Goal: Check status

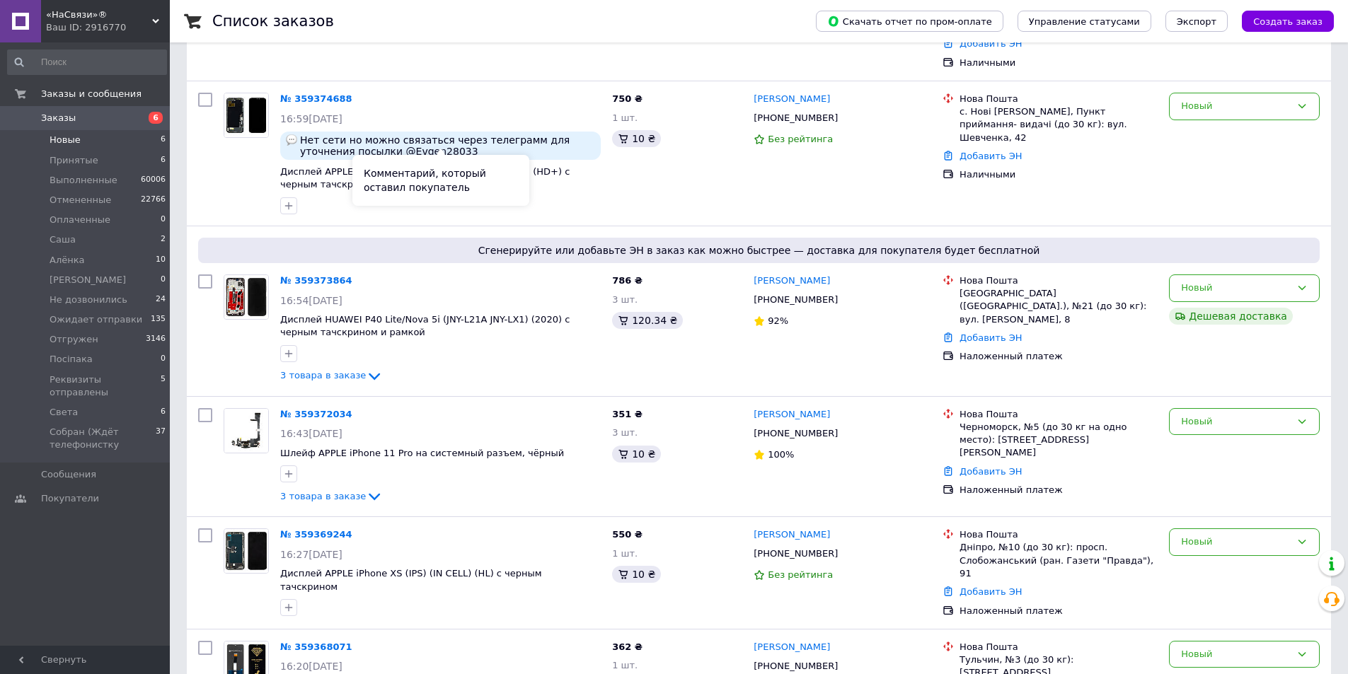
scroll to position [316, 0]
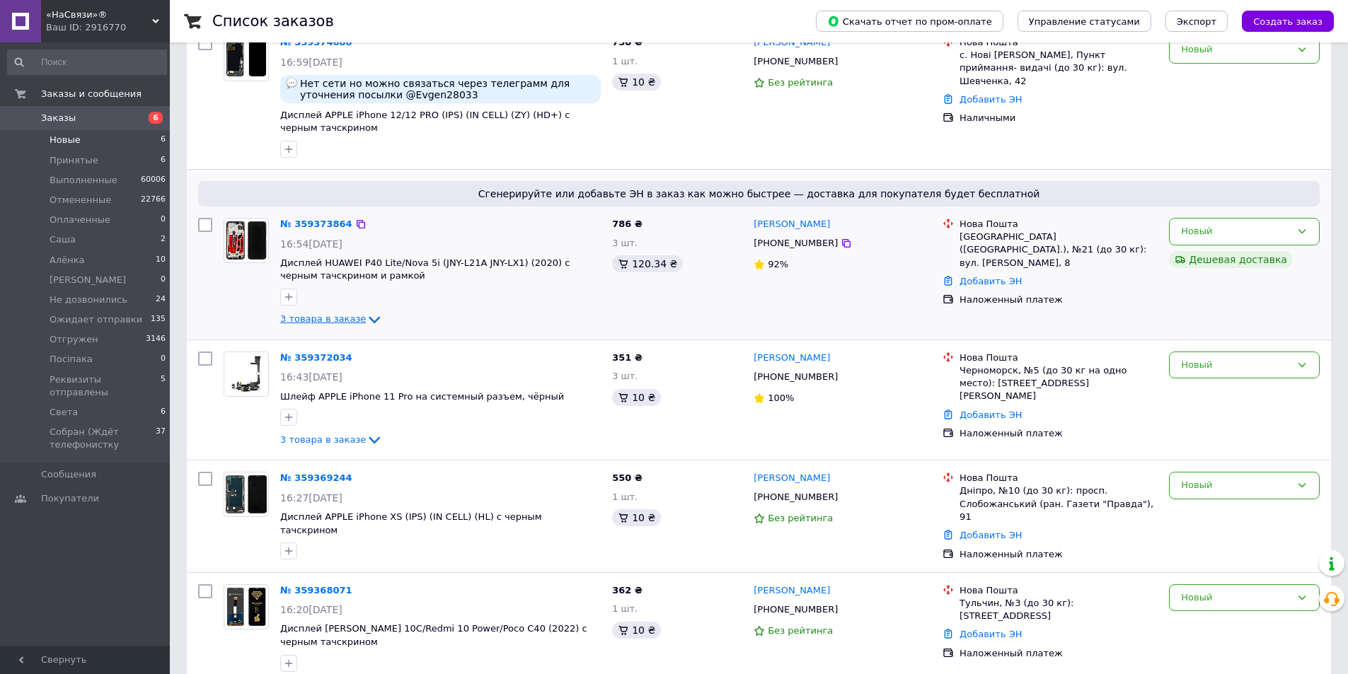
click at [366, 311] on icon at bounding box center [374, 319] width 17 height 17
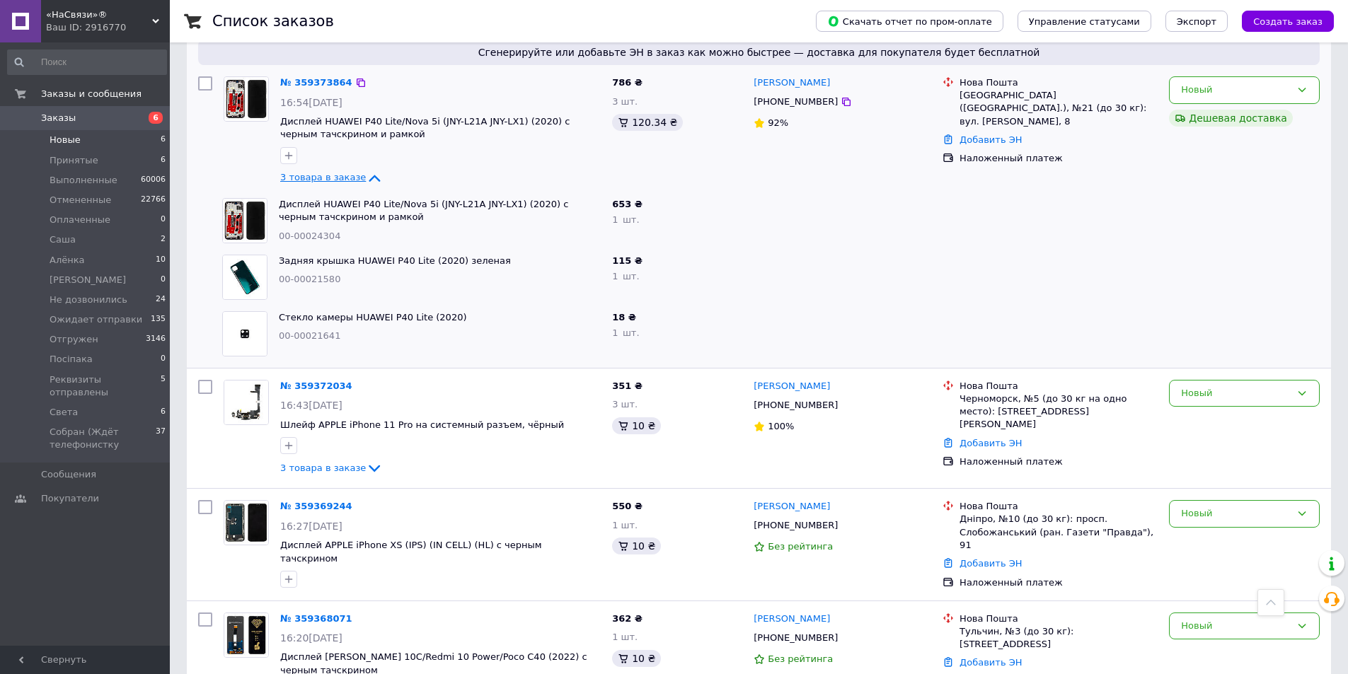
scroll to position [486, 0]
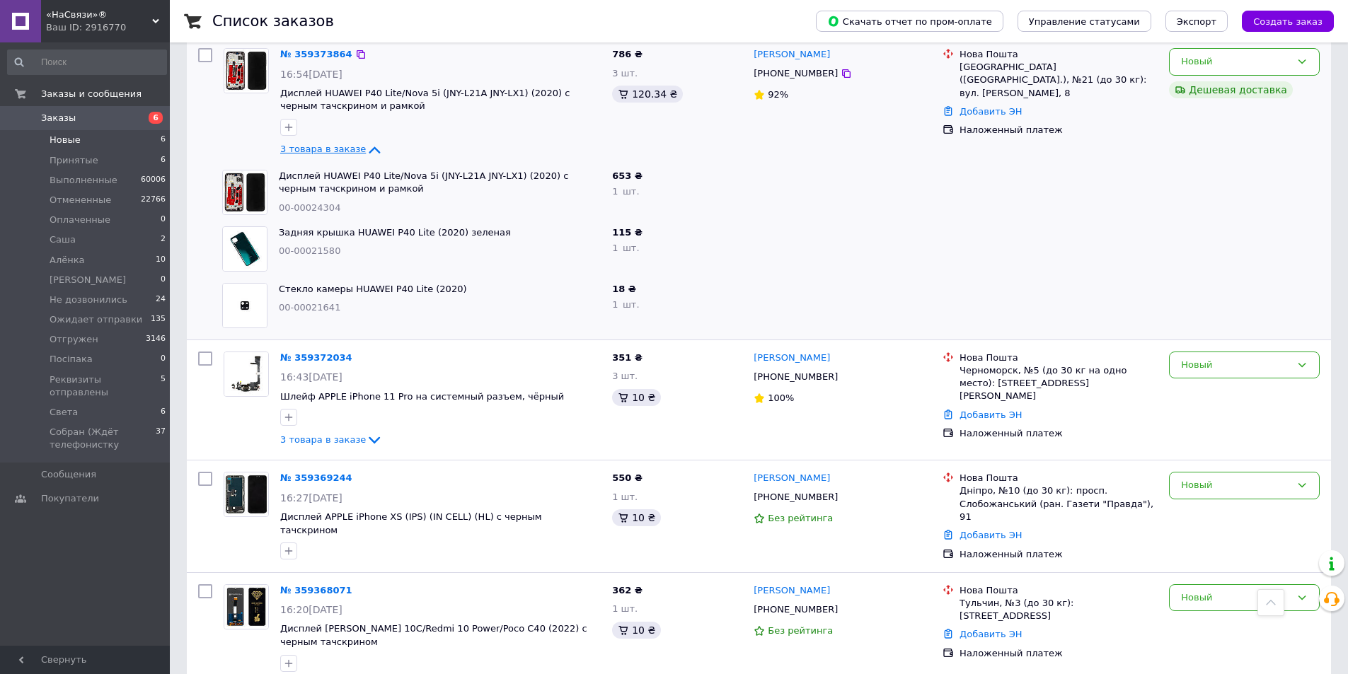
click at [489, 226] on span "Задняя крышка HUAWEI P40 Lite (2020) зеленая" at bounding box center [440, 232] width 322 height 13
copy link "Задняя крышка HUAWEI P40 Lite (2020) зеленая"
click at [452, 283] on span "Стекло камеры HUAWEI P40 Lite (2020)" at bounding box center [440, 289] width 322 height 13
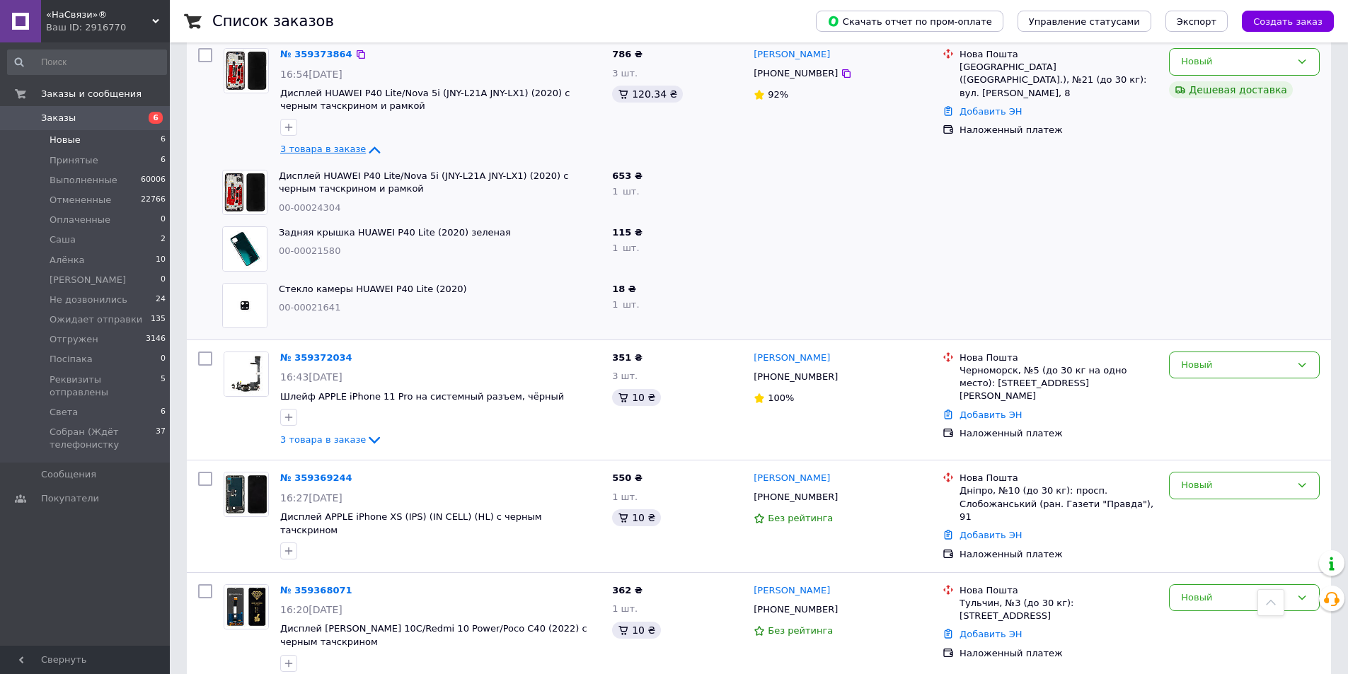
click at [458, 283] on span "Стекло камеры HUAWEI P40 Lite (2020)" at bounding box center [440, 289] width 322 height 13
click at [453, 283] on span "Стекло камеры HUAWEI P40 Lite (2020)" at bounding box center [440, 289] width 322 height 13
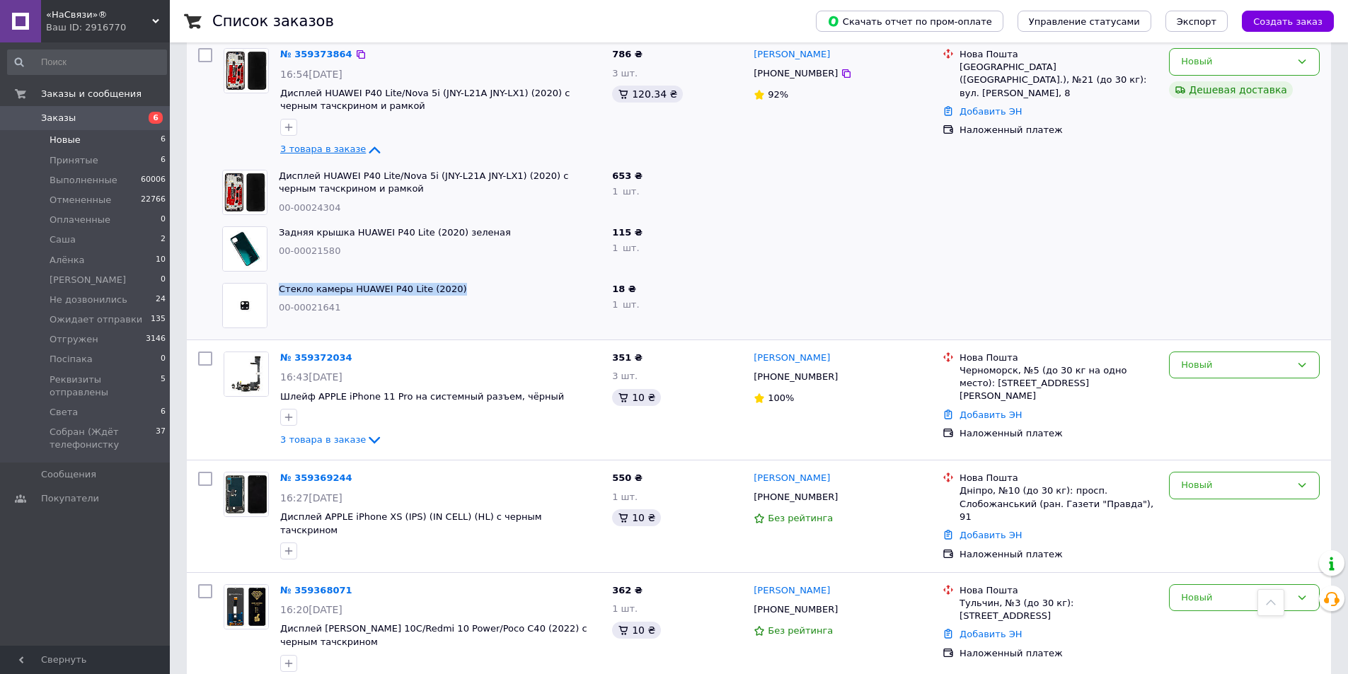
copy link "Стекло камеры HUAWEI P40 Lite (2020)"
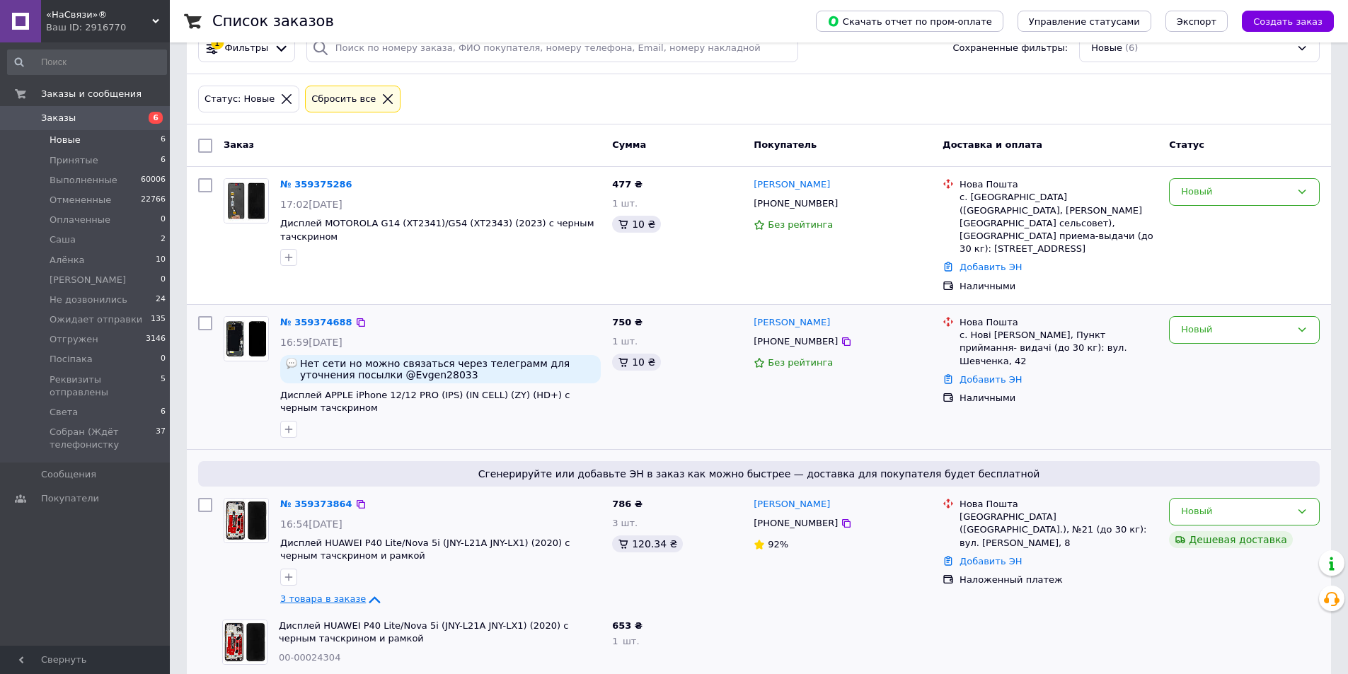
scroll to position [71, 0]
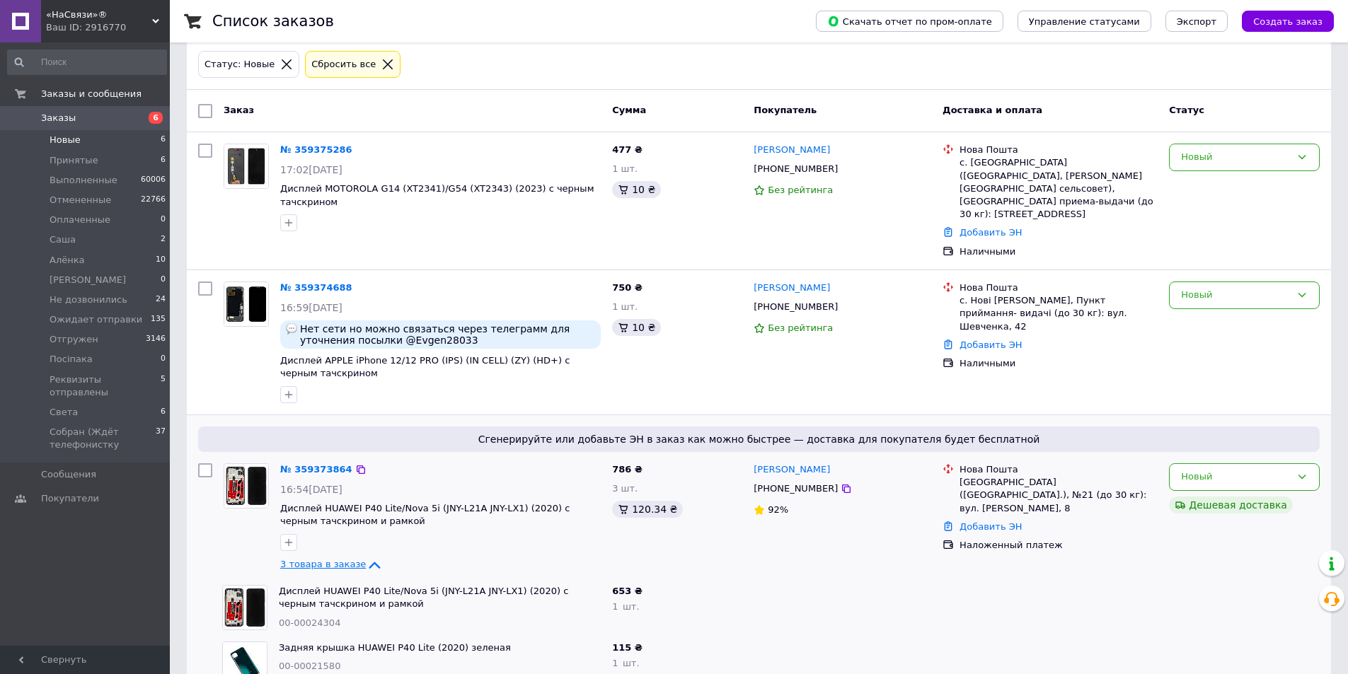
click at [381, 66] on icon at bounding box center [387, 64] width 13 height 13
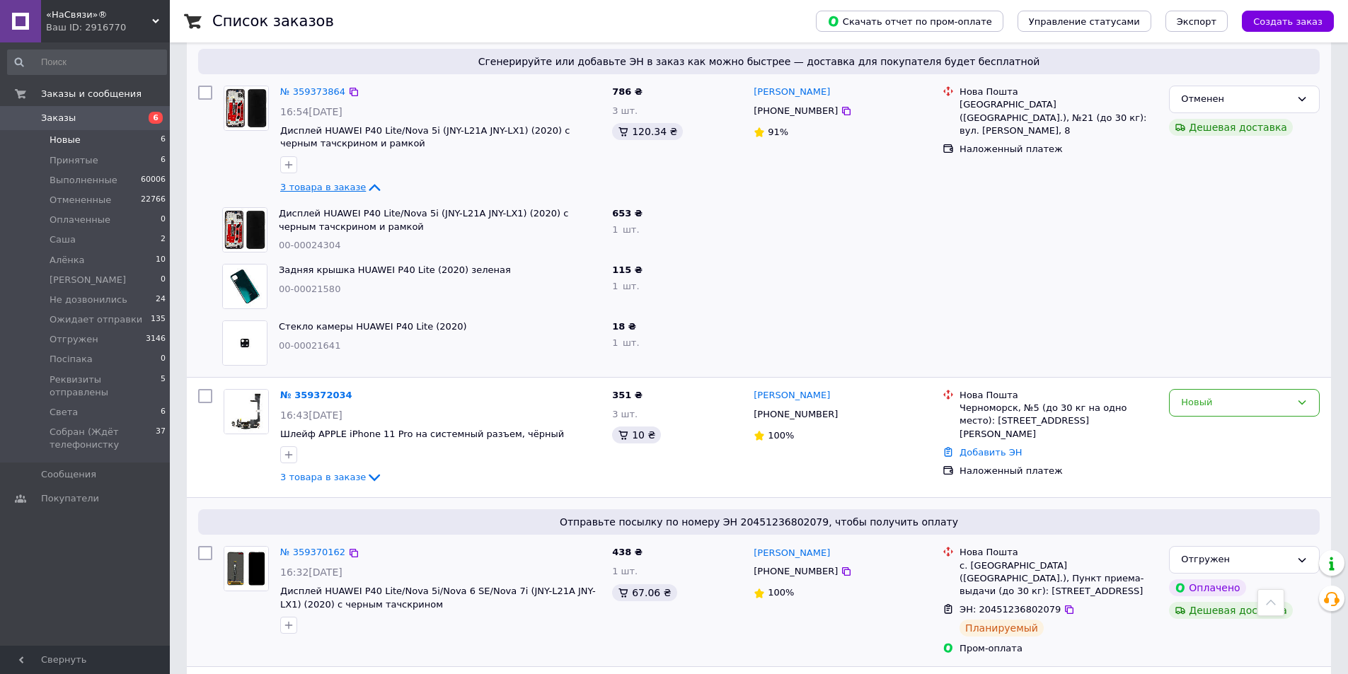
scroll to position [1061, 0]
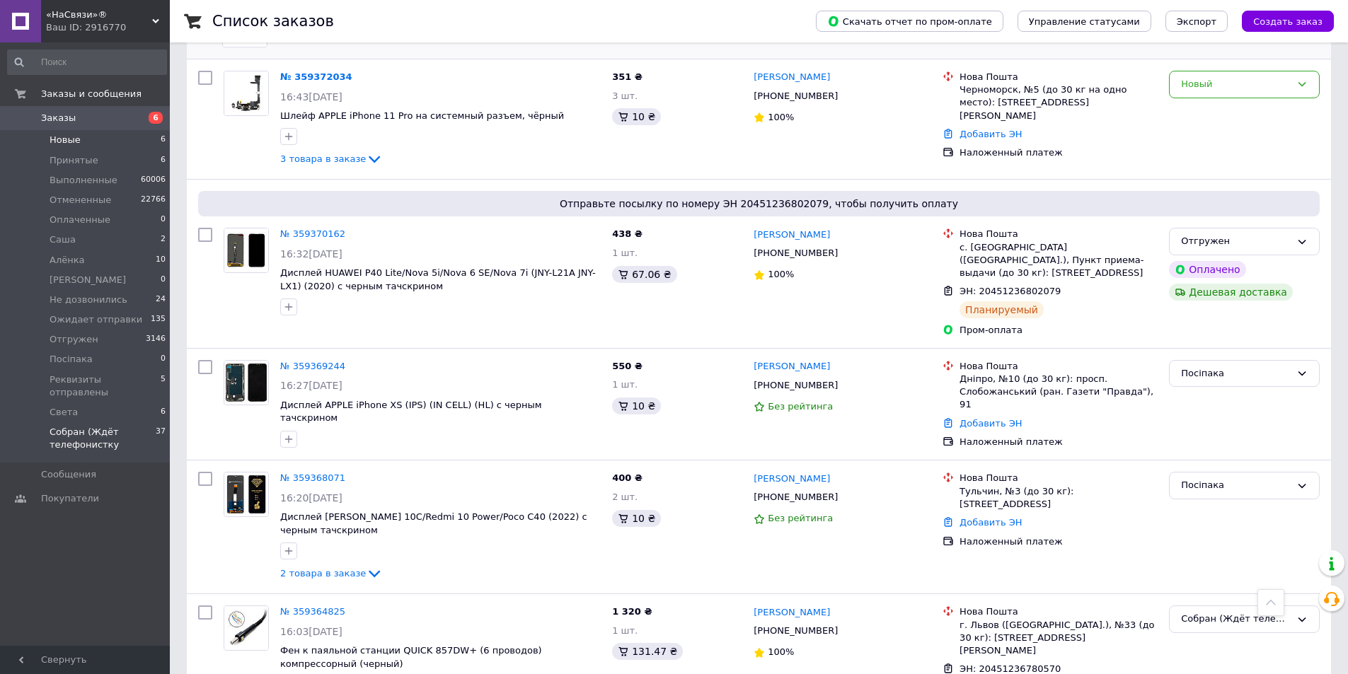
click at [103, 426] on span "Собран (Ждёт телефонистку" at bounding box center [103, 438] width 106 height 25
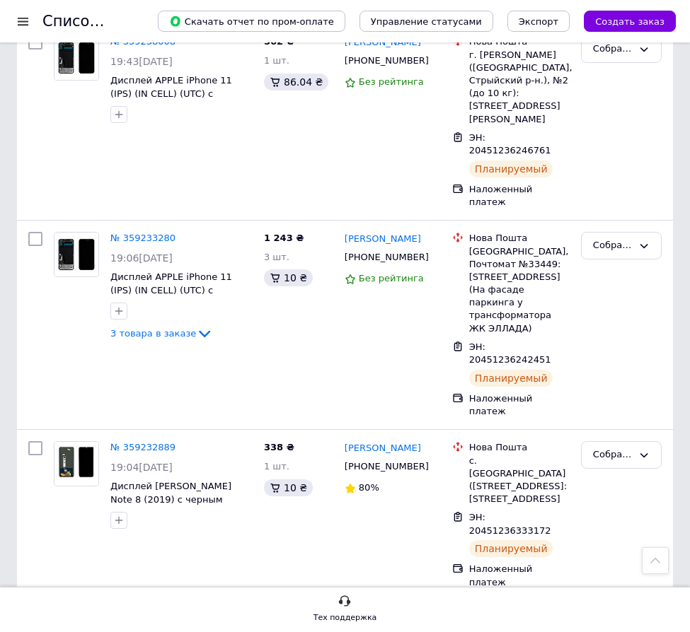
scroll to position [6512, 0]
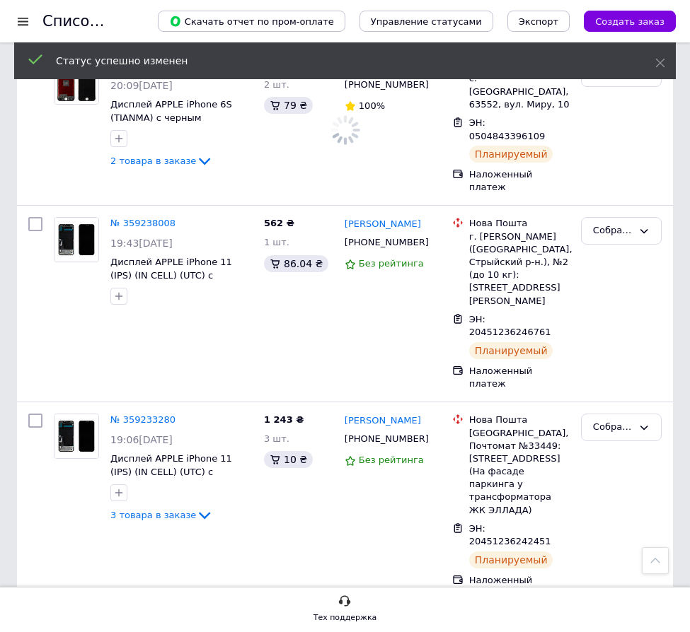
scroll to position [6229, 0]
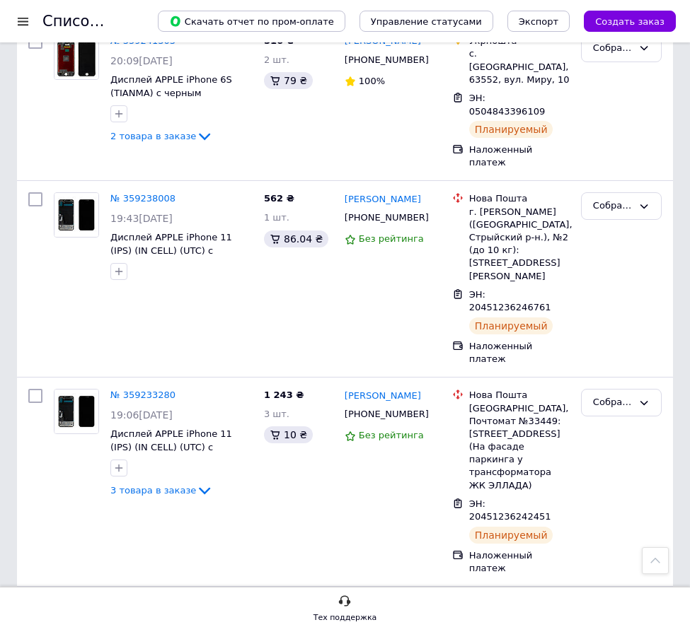
scroll to position [6300, 0]
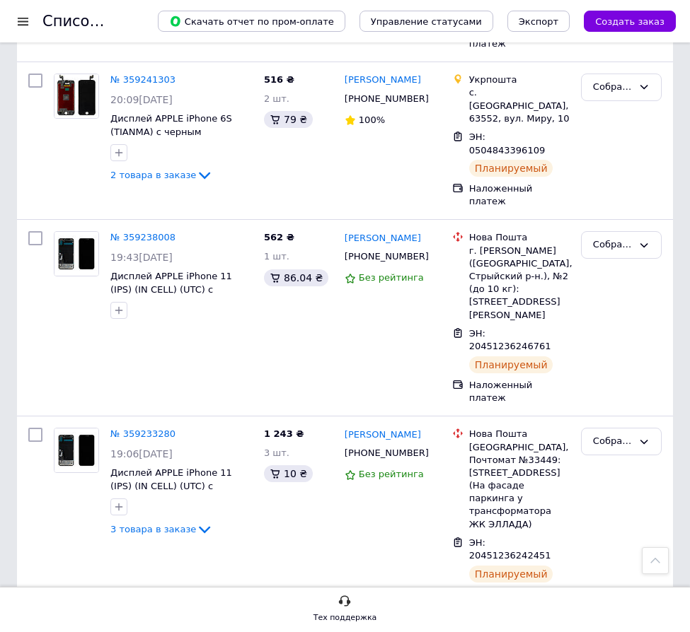
drag, startPoint x: 633, startPoint y: 268, endPoint x: 613, endPoint y: 278, distance: 22.8
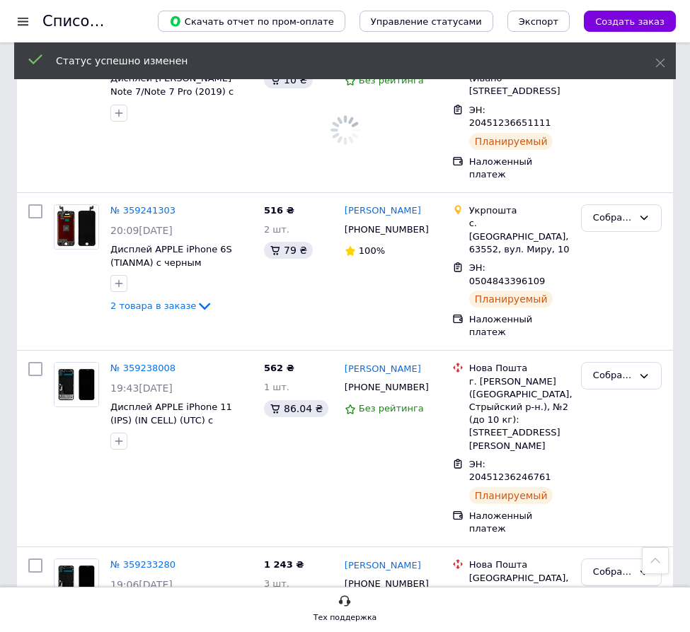
scroll to position [6088, 0]
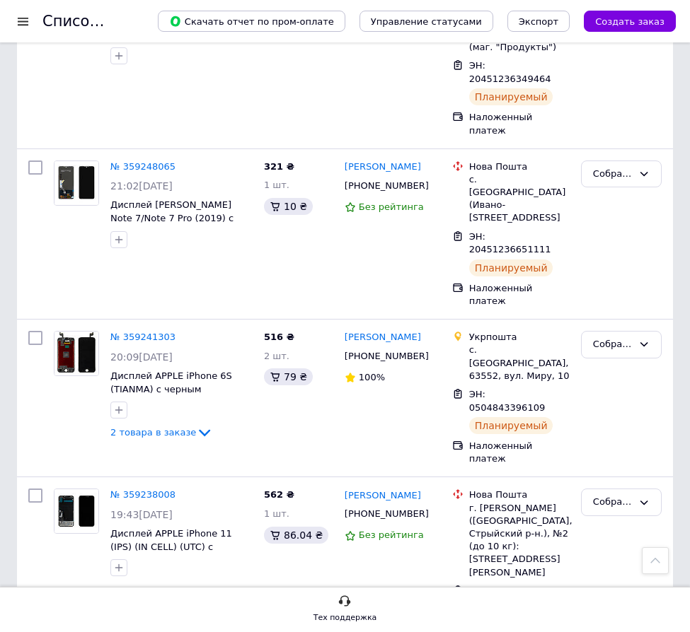
scroll to position [6017, 0]
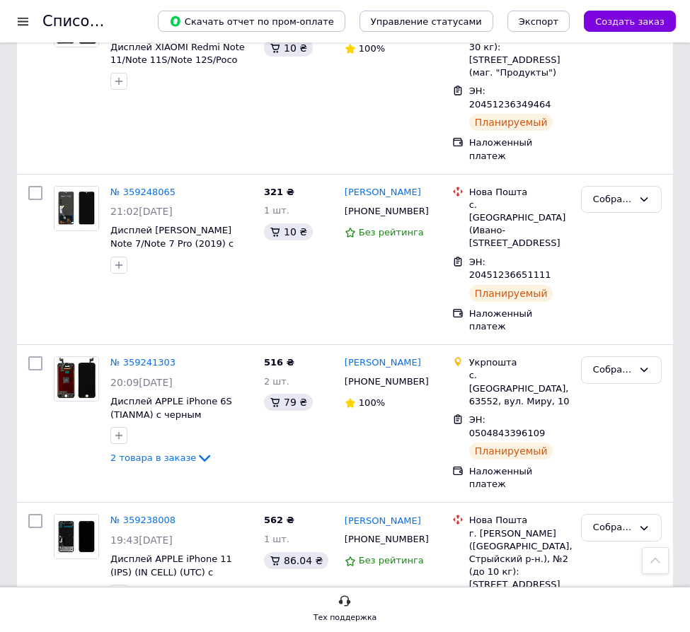
drag, startPoint x: 562, startPoint y: 465, endPoint x: 545, endPoint y: 465, distance: 17.7
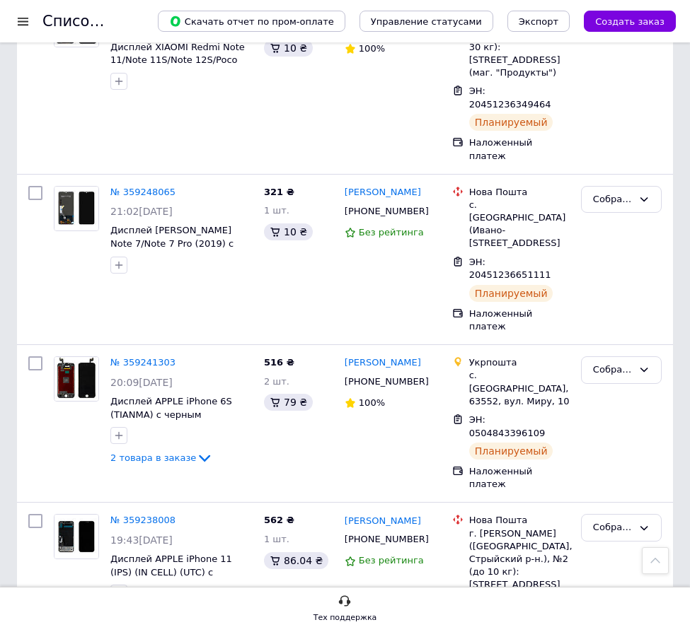
scroll to position [5876, 0]
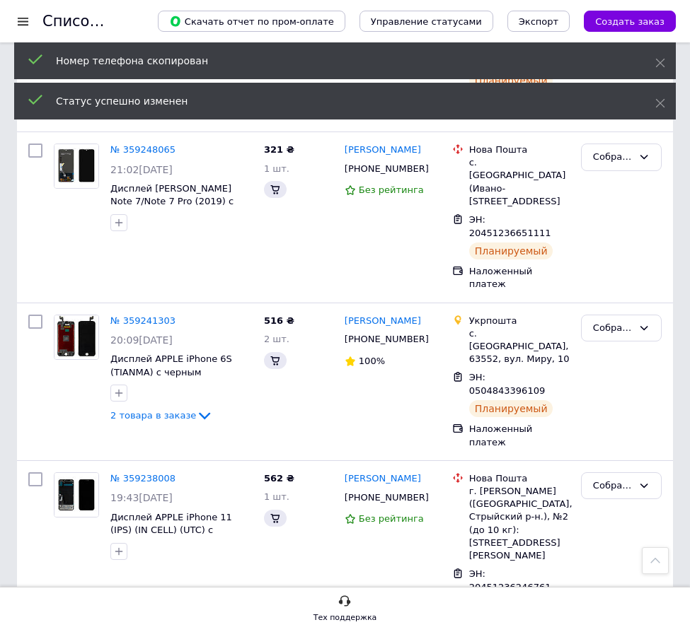
scroll to position [5718, 0]
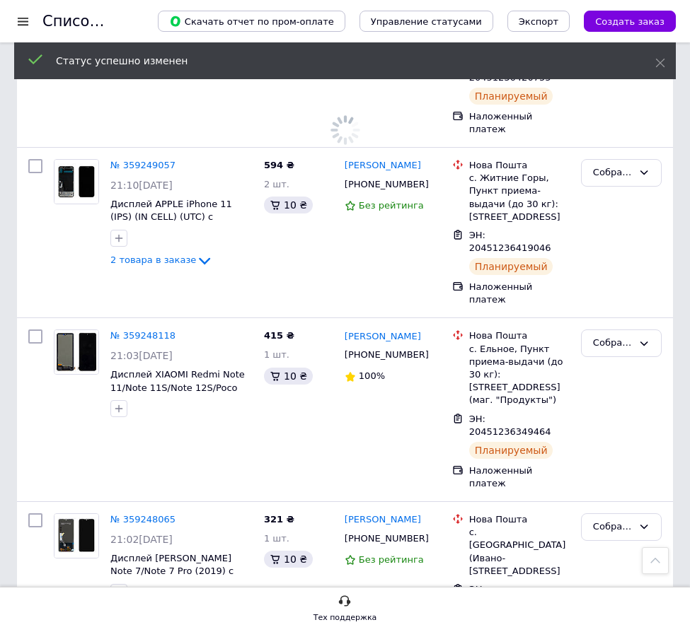
scroll to position [5576, 0]
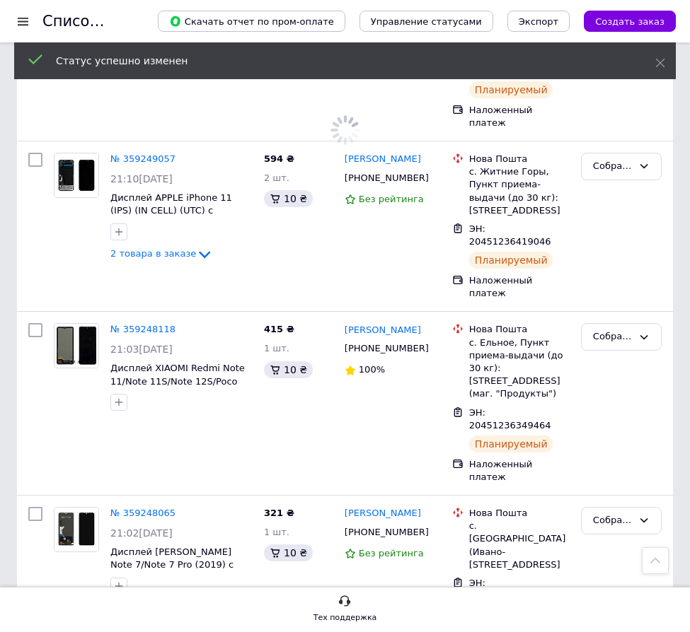
scroll to position [5435, 0]
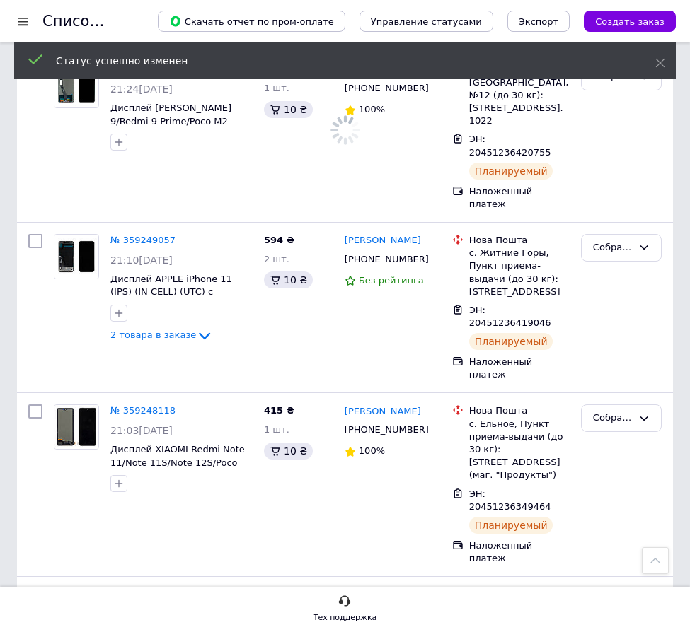
scroll to position [5293, 0]
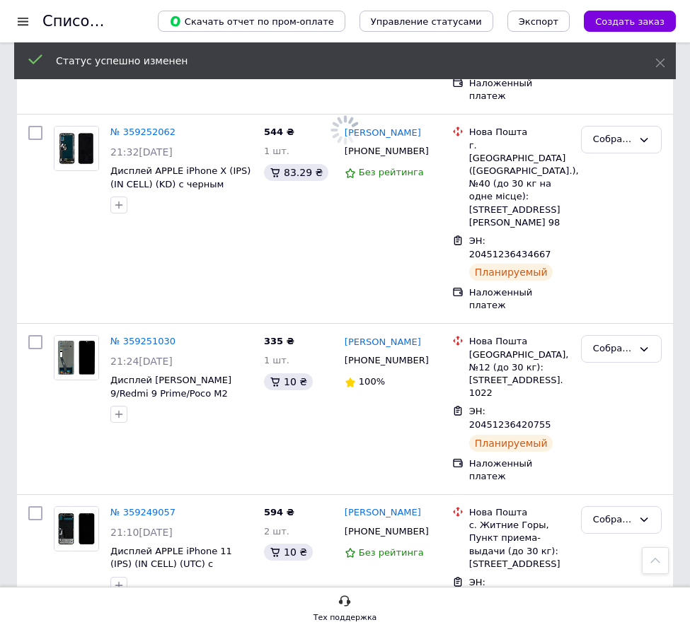
scroll to position [5152, 0]
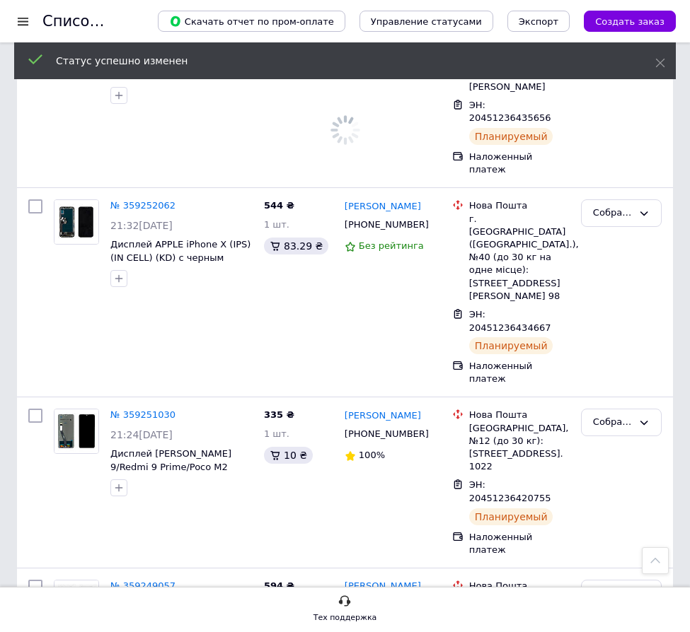
scroll to position [5010, 0]
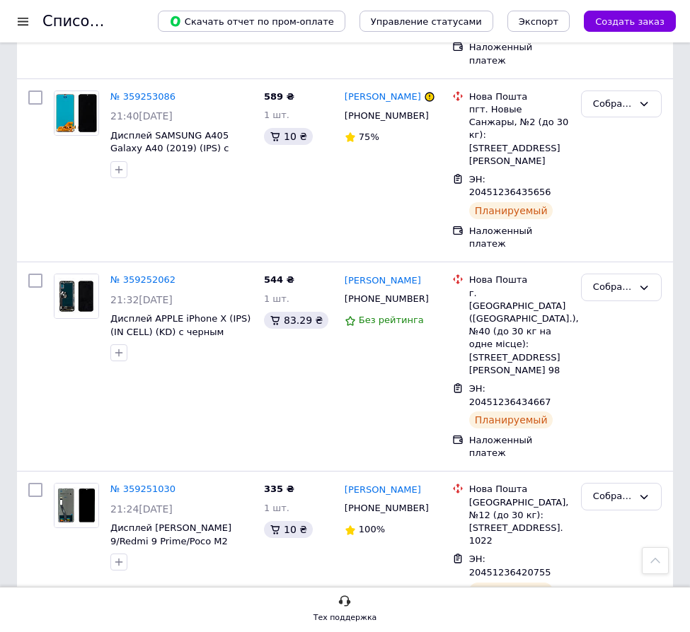
drag, startPoint x: 564, startPoint y: 443, endPoint x: 553, endPoint y: 443, distance: 10.6
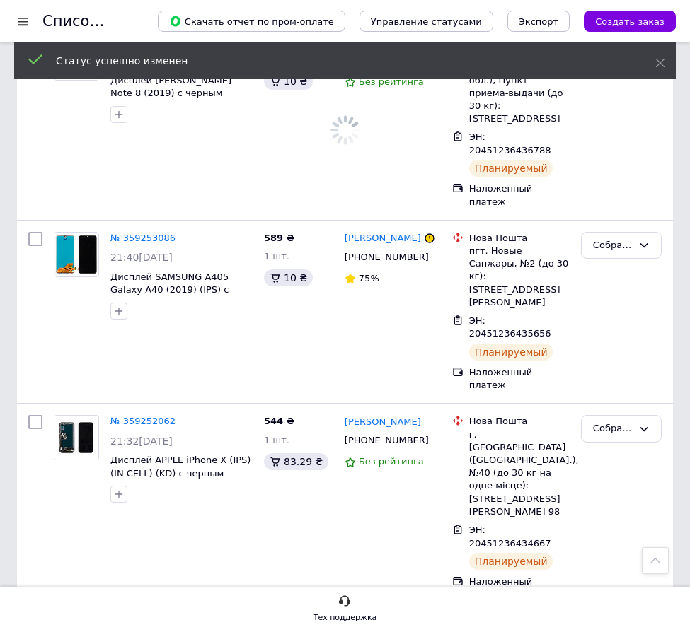
scroll to position [4798, 0]
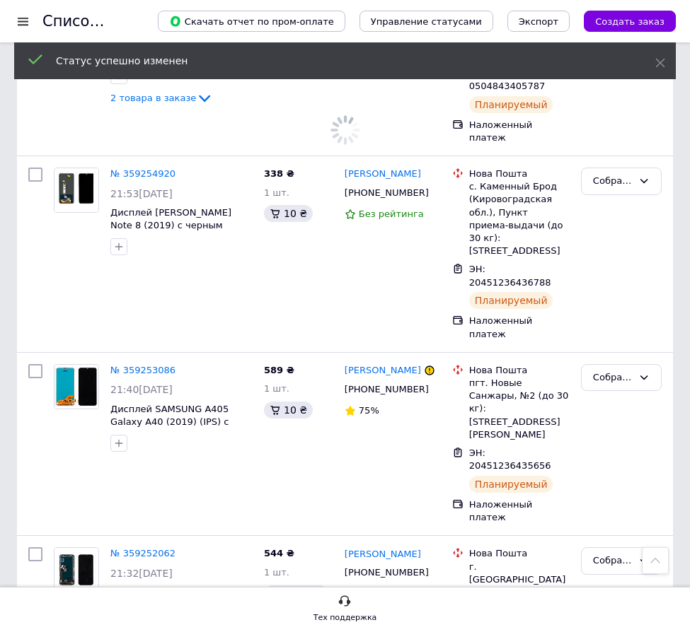
scroll to position [4657, 0]
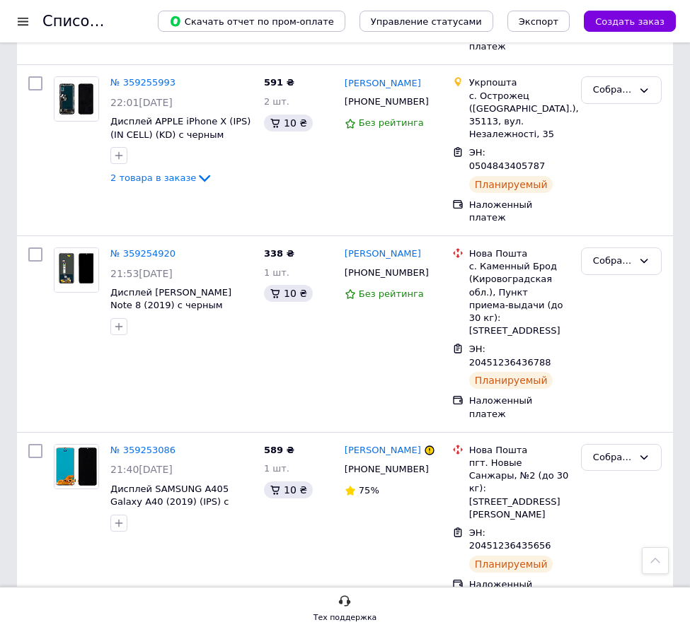
drag, startPoint x: 590, startPoint y: 379, endPoint x: 590, endPoint y: 391, distance: 11.3
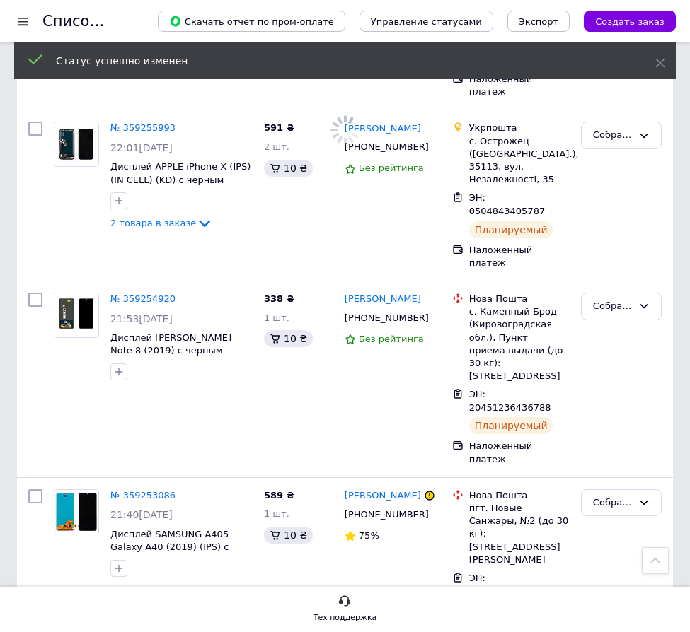
scroll to position [4515, 0]
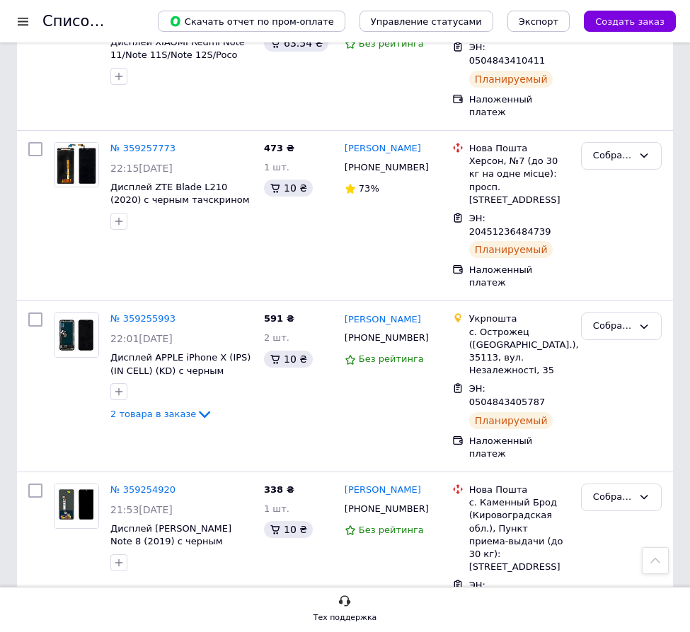
scroll to position [4374, 0]
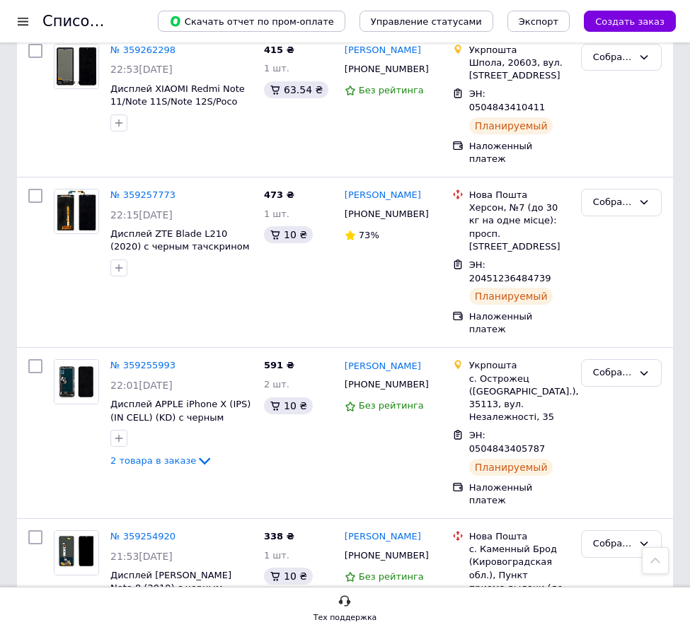
scroll to position [4161, 0]
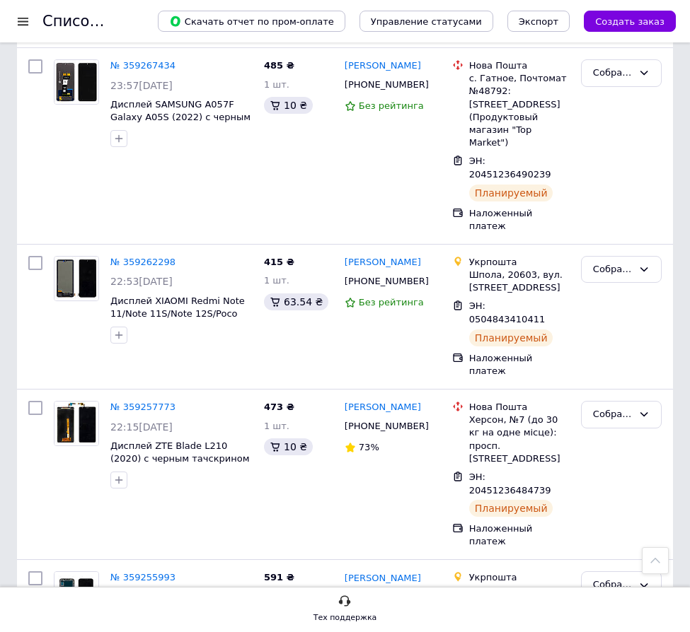
drag, startPoint x: 563, startPoint y: 499, endPoint x: 502, endPoint y: 512, distance: 62.0
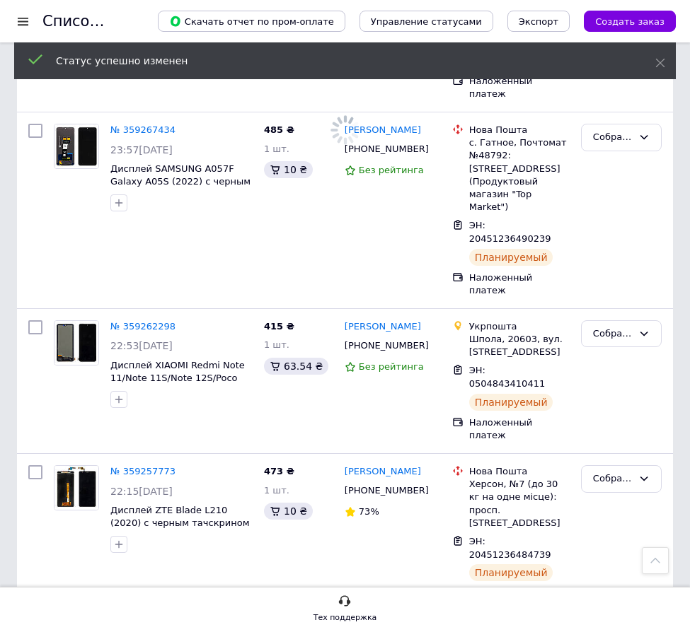
scroll to position [4020, 0]
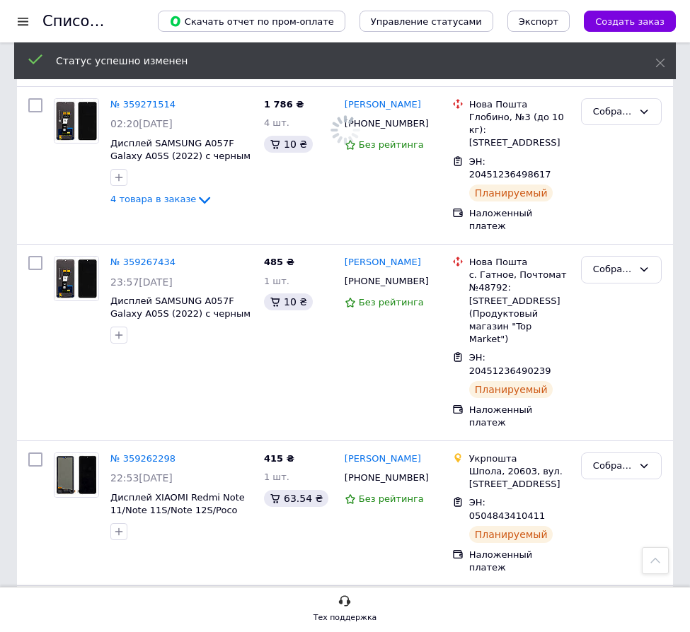
scroll to position [3878, 0]
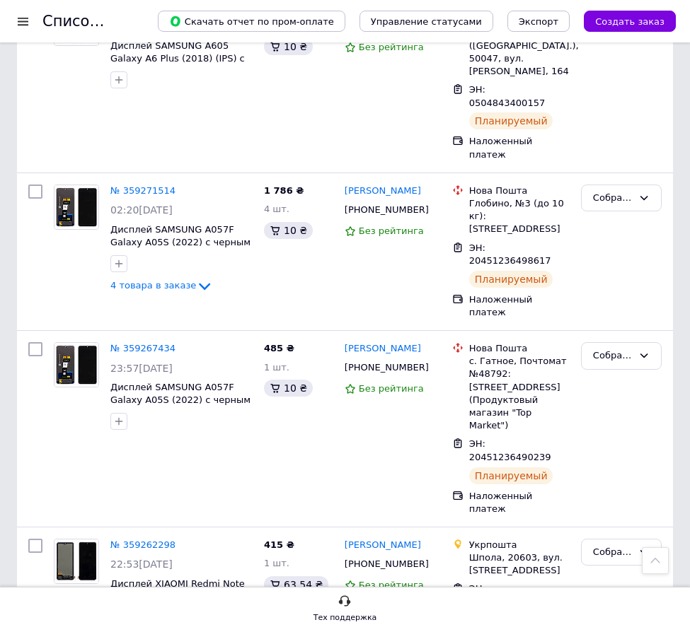
drag, startPoint x: 561, startPoint y: 508, endPoint x: 533, endPoint y: 511, distance: 27.7
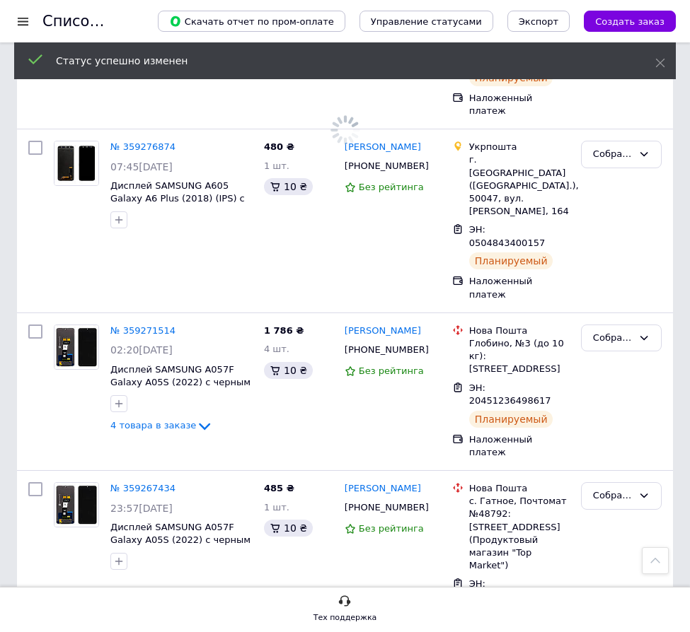
scroll to position [3737, 0]
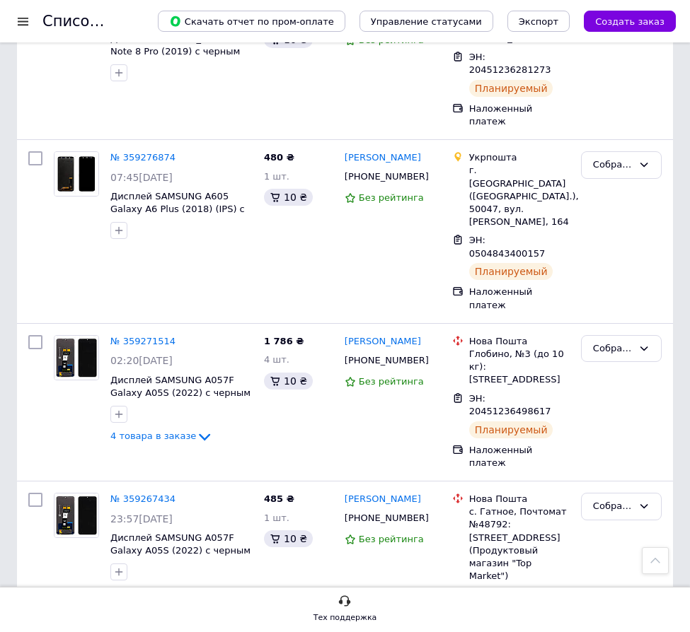
scroll to position [3595, 0]
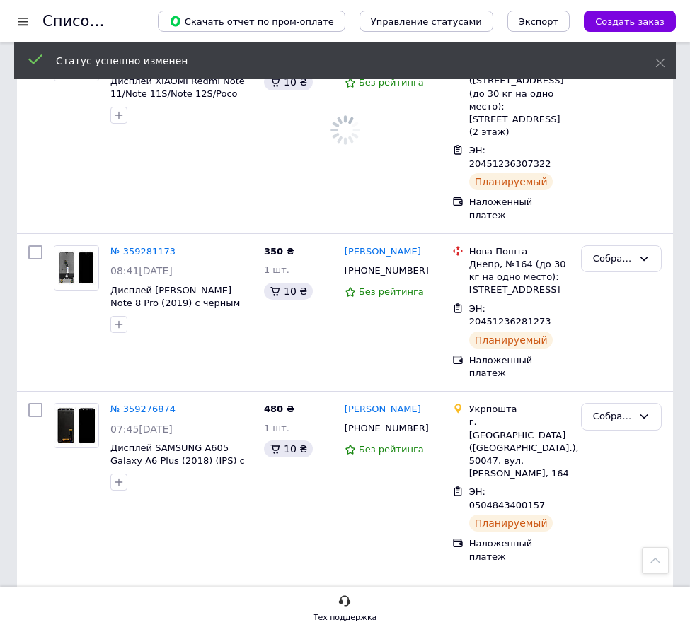
scroll to position [3454, 0]
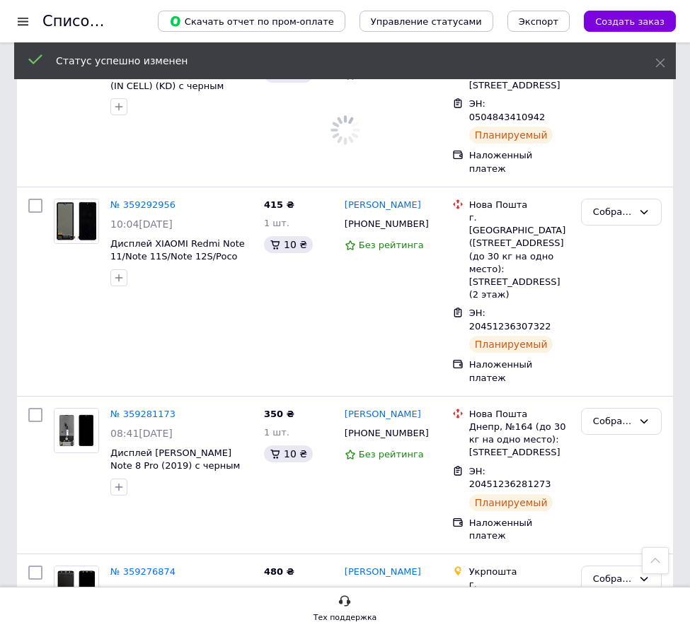
scroll to position [3312, 0]
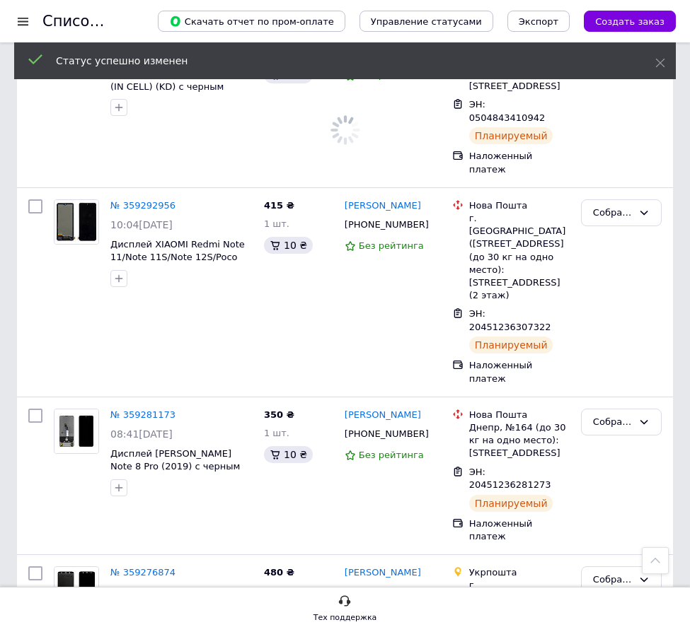
scroll to position [3171, 0]
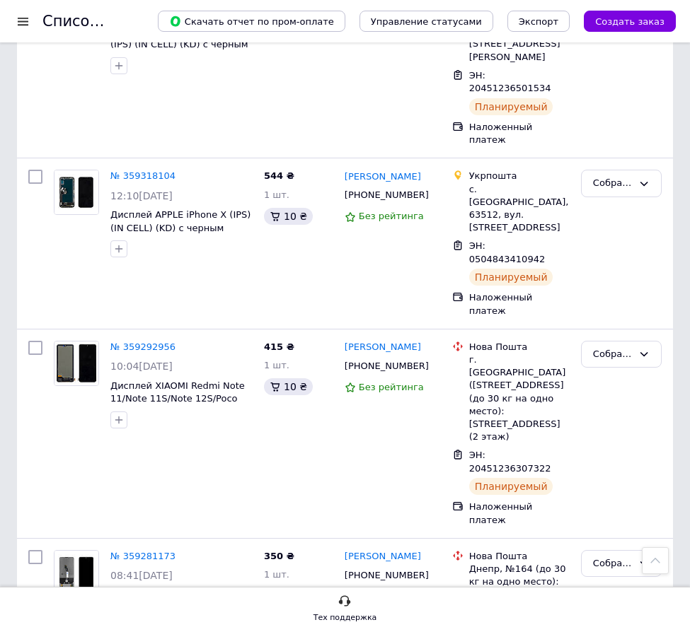
drag, startPoint x: 588, startPoint y: 422, endPoint x: 593, endPoint y: 429, distance: 8.1
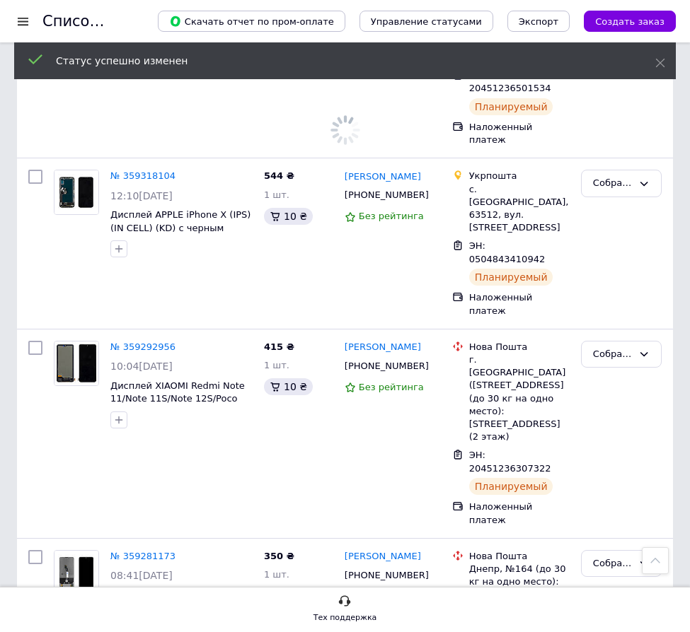
scroll to position [3100, 0]
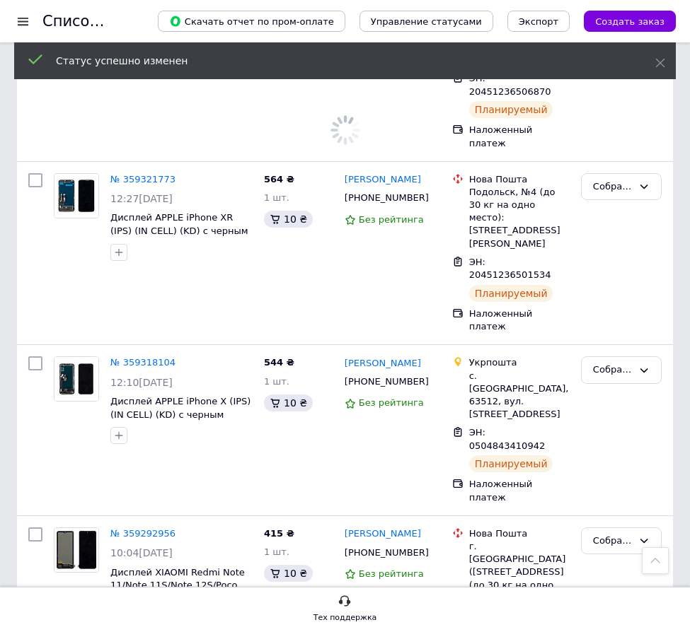
scroll to position [2959, 0]
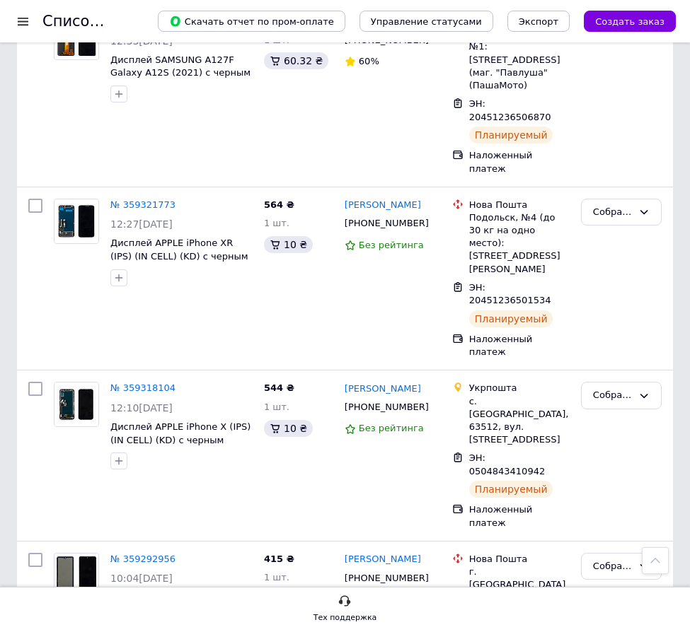
drag, startPoint x: 625, startPoint y: 370, endPoint x: 620, endPoint y: 377, distance: 9.1
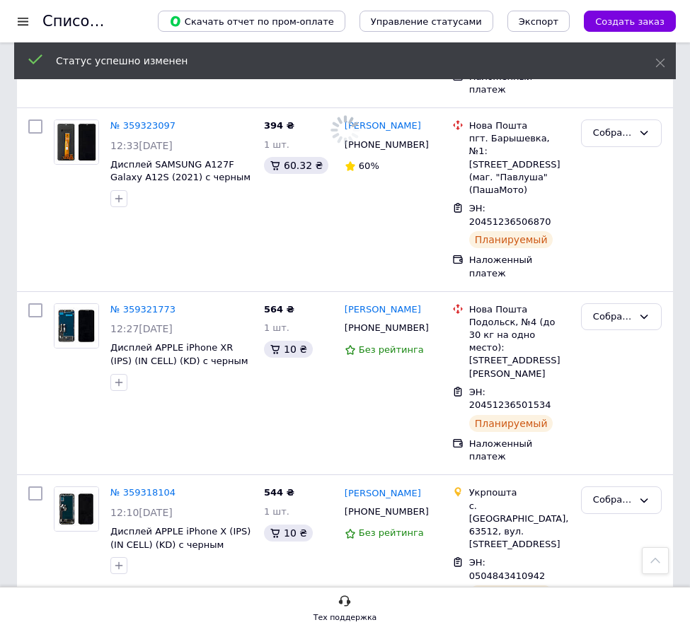
scroll to position [2817, 0]
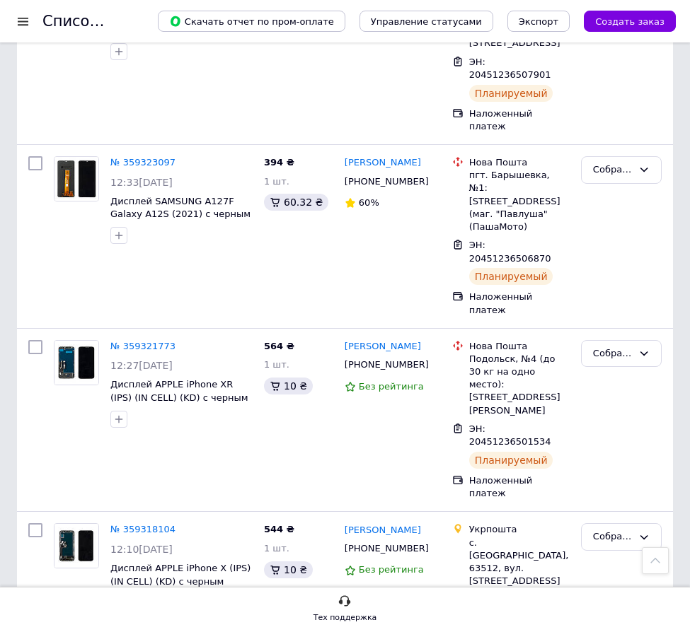
drag, startPoint x: 567, startPoint y: 422, endPoint x: 555, endPoint y: 424, distance: 11.4
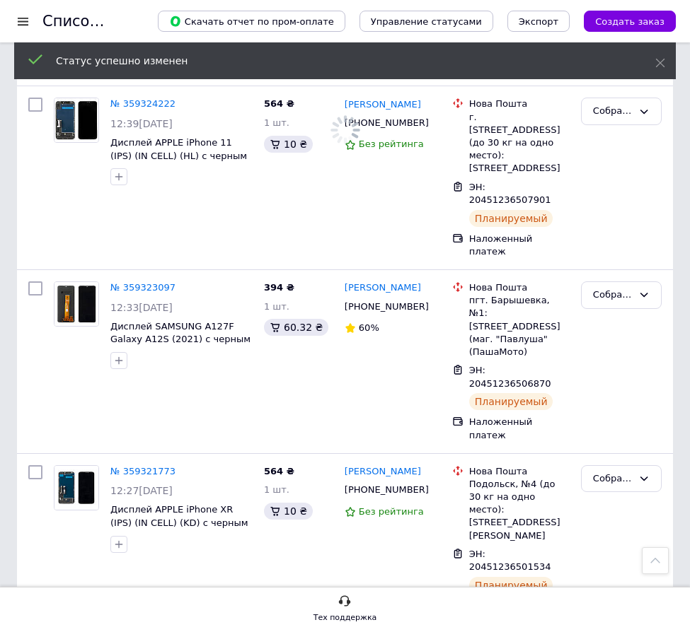
scroll to position [2676, 0]
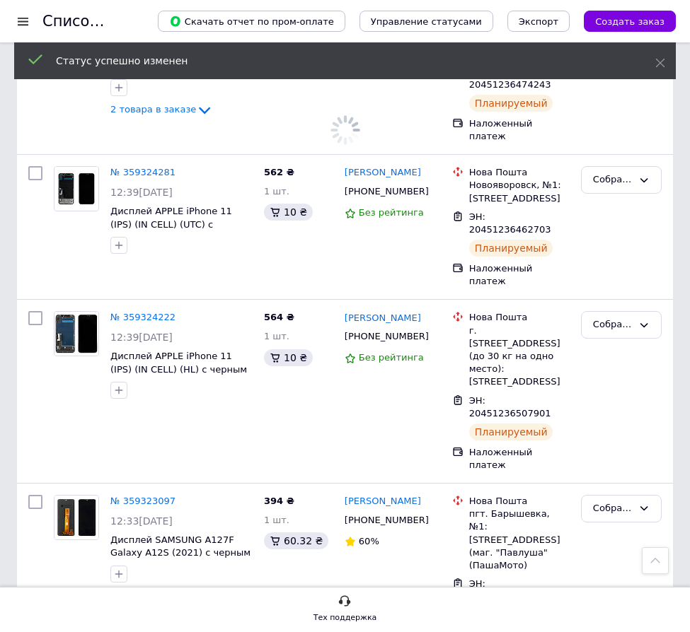
scroll to position [2463, 0]
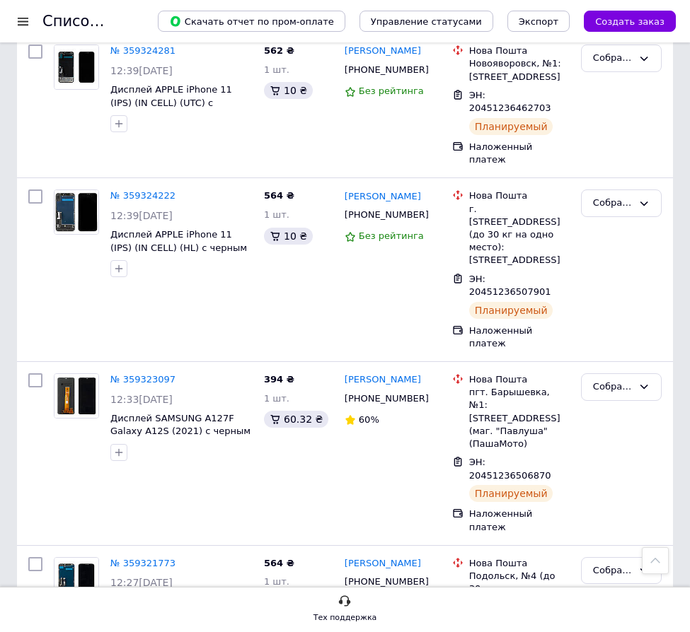
scroll to position [2575, 0]
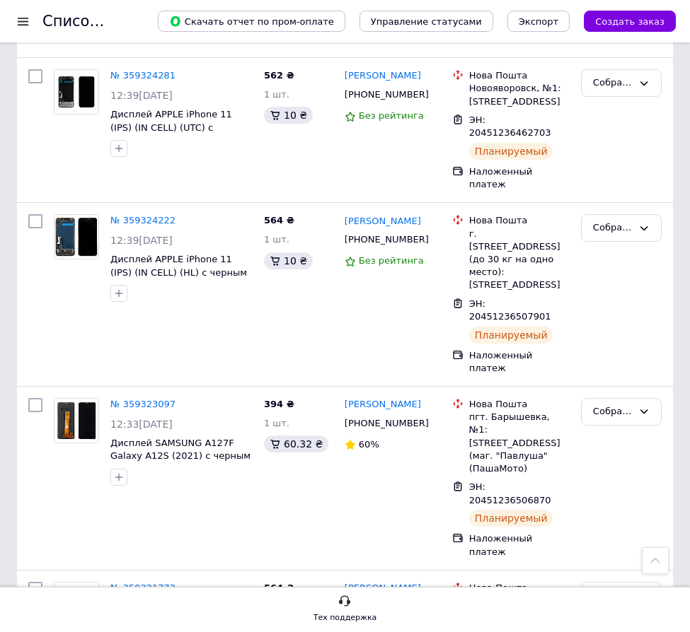
drag, startPoint x: 422, startPoint y: 494, endPoint x: 412, endPoint y: 492, distance: 10.0
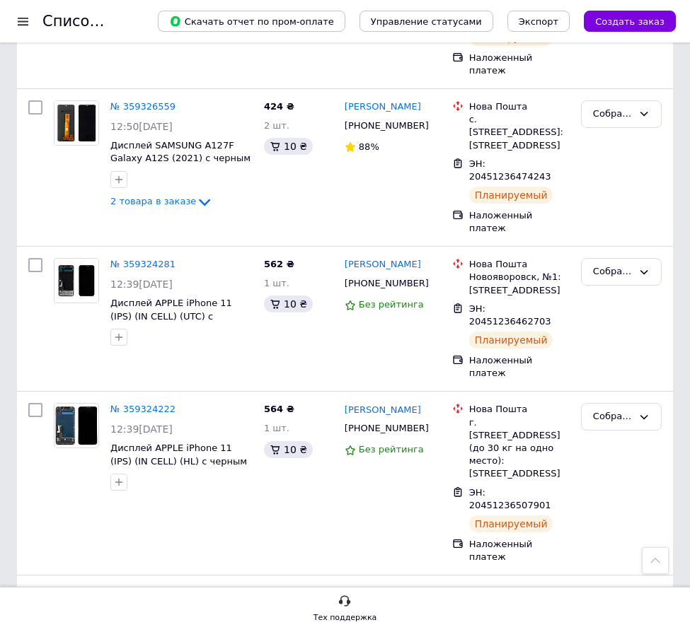
scroll to position [2363, 0]
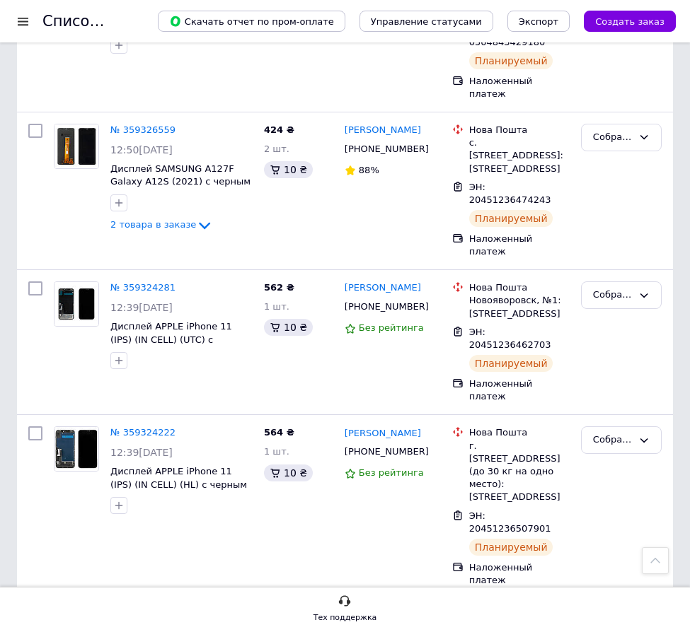
drag, startPoint x: 563, startPoint y: 478, endPoint x: 517, endPoint y: 448, distance: 55.1
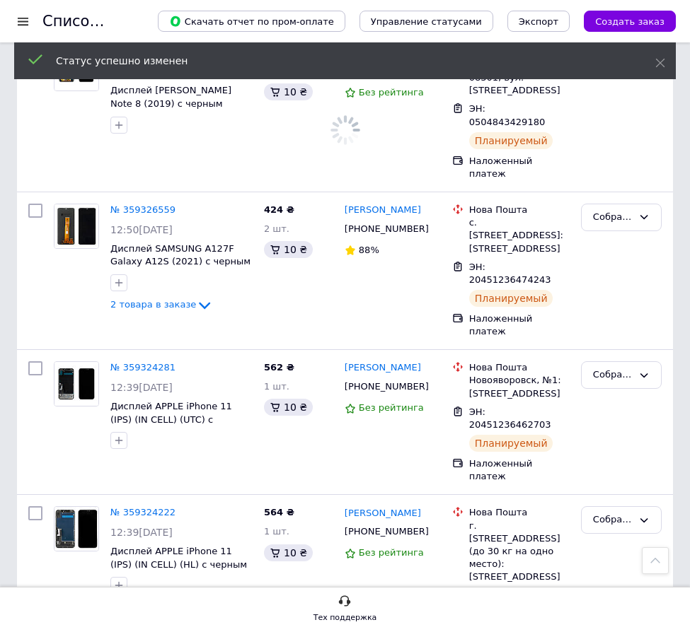
scroll to position [2221, 0]
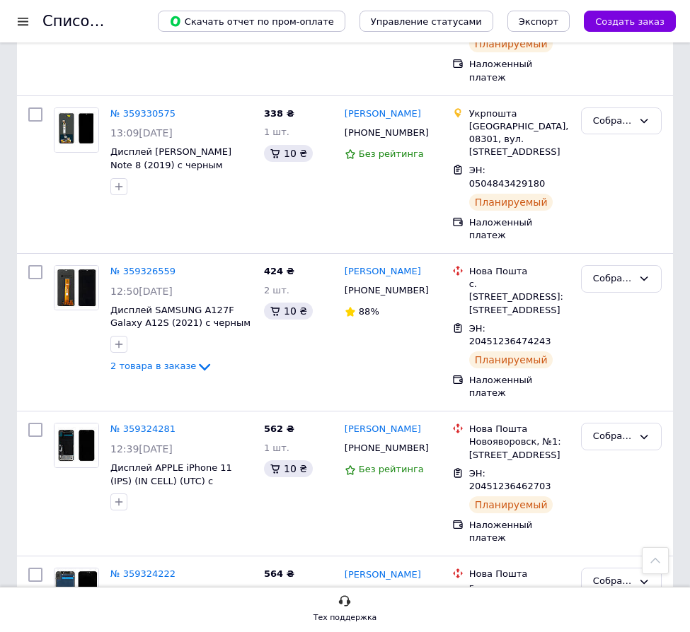
drag, startPoint x: 559, startPoint y: 458, endPoint x: 548, endPoint y: 458, distance: 10.6
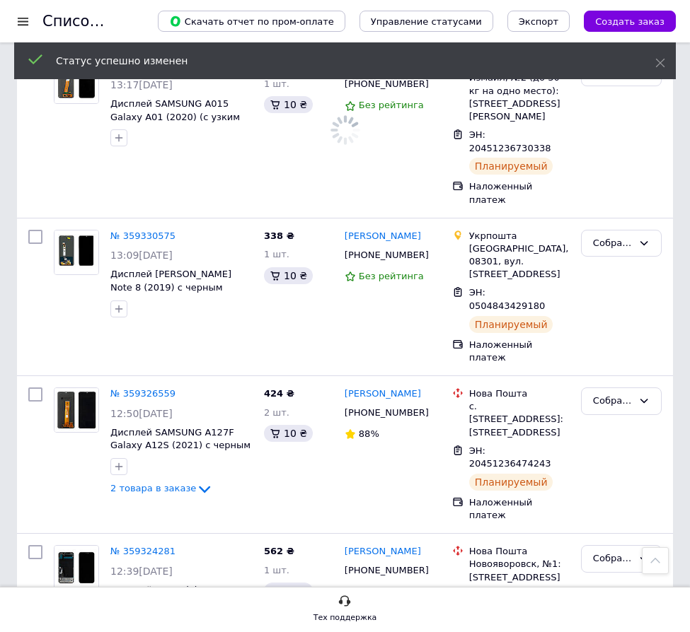
scroll to position [2080, 0]
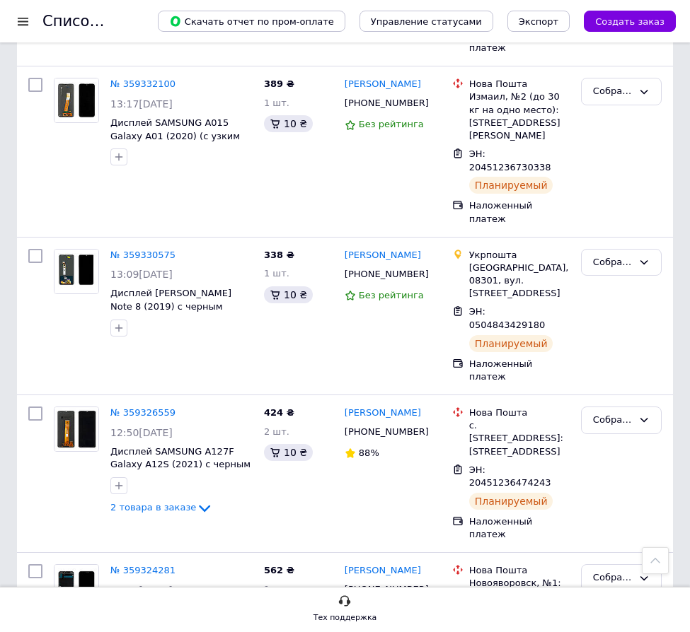
drag, startPoint x: 625, startPoint y: 402, endPoint x: 620, endPoint y: 420, distance: 18.2
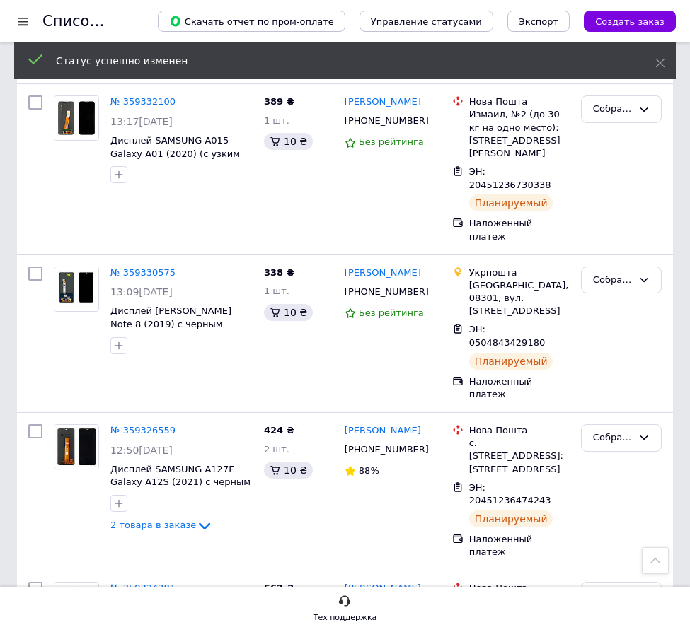
scroll to position [1939, 0]
